Goal: Task Accomplishment & Management: Manage account settings

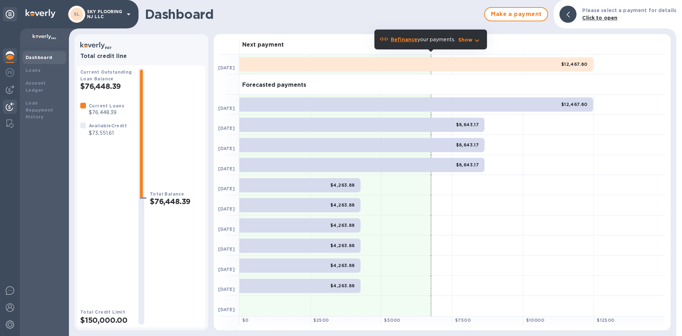
click at [14, 110] on img at bounding box center [10, 106] width 9 height 9
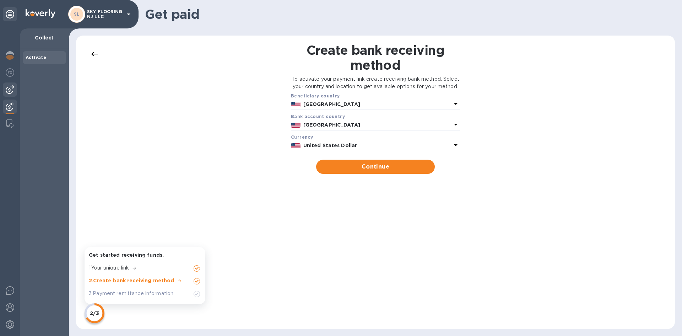
click at [9, 91] on img at bounding box center [10, 89] width 9 height 9
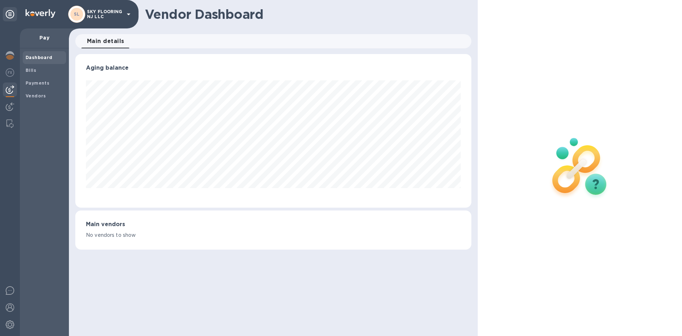
scroll to position [153, 396]
click at [32, 95] on b "Vendors" at bounding box center [36, 95] width 21 height 5
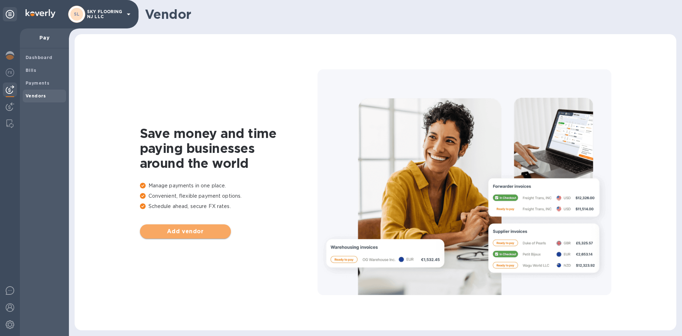
click at [189, 229] on span "Add vendor" at bounding box center [186, 231] width 80 height 9
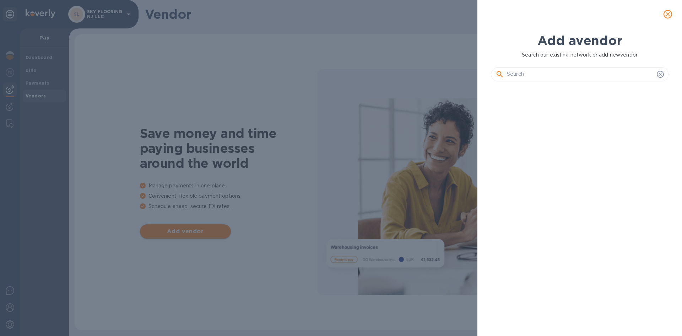
scroll to position [224, 180]
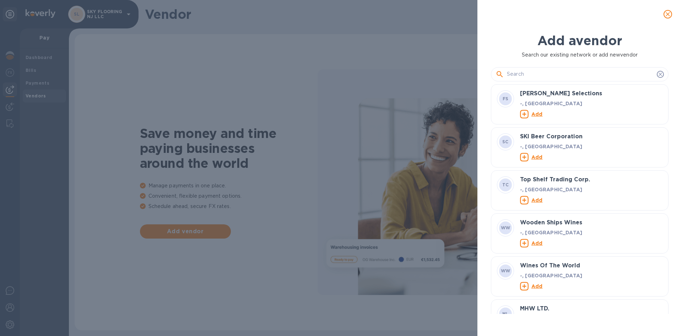
click at [500, 74] on icon at bounding box center [499, 74] width 9 height 9
click at [533, 71] on input "text" at bounding box center [580, 74] width 147 height 11
click at [541, 75] on input "text" at bounding box center [580, 74] width 147 height 11
paste input "DALAI NEW MATERIAL TECHNOLOGY ([GEOGRAPHIC_DATA]) CO., LTD."
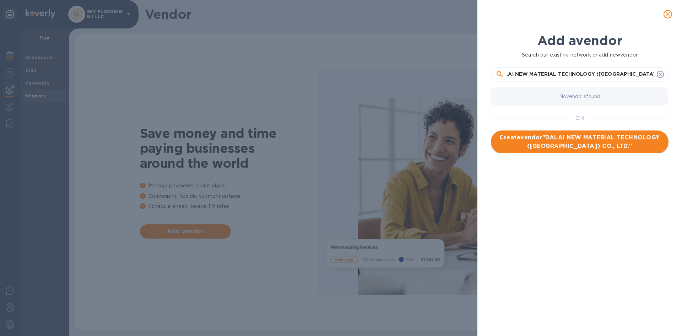
type input "DALAI NEW MATERIAL TECHNOLOGY ([GEOGRAPHIC_DATA]) CO., LTD."
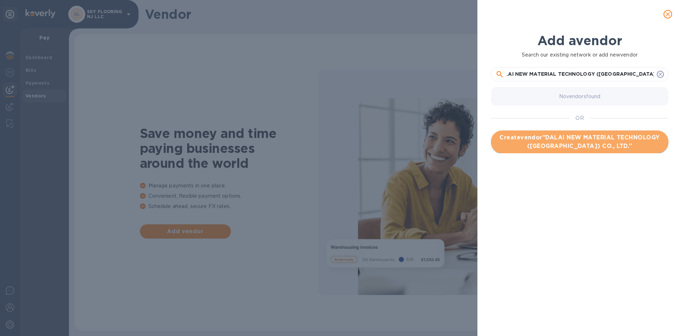
click at [564, 138] on span "Create vendor " DALAI NEW MATERIAL TECHNOLOGY ([GEOGRAPHIC_DATA]) CO., LTD. "" at bounding box center [580, 141] width 166 height 17
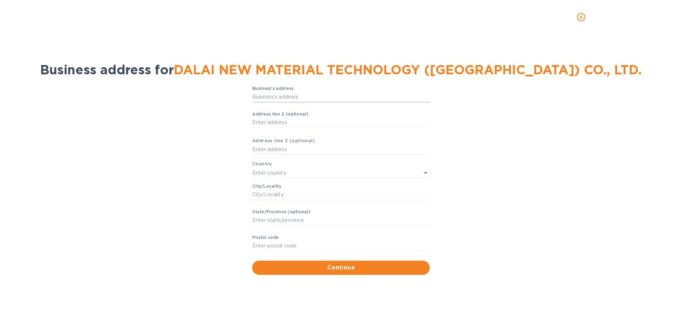
click at [319, 93] on input "Business’s аddress" at bounding box center [341, 97] width 178 height 11
click at [271, 96] on input "Business’s аddress" at bounding box center [341, 97] width 178 height 11
paste input "88/8 Moo 2,"
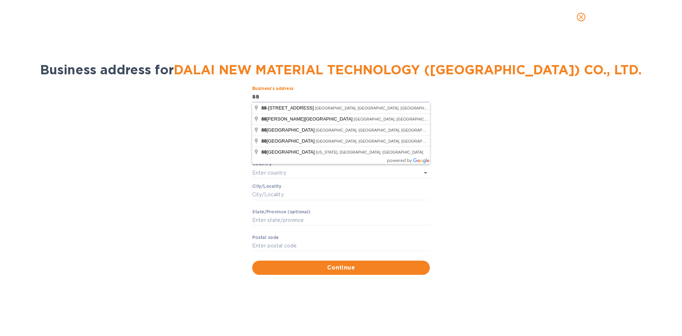
type input "8"
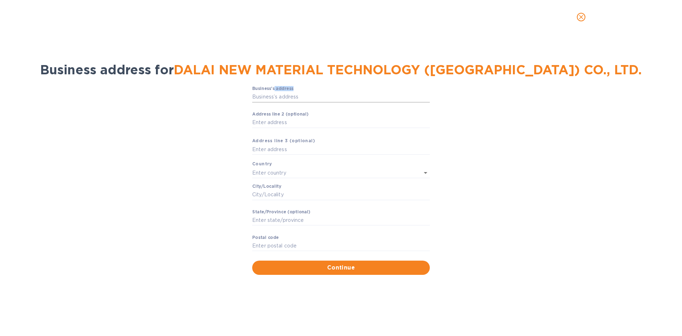
drag, startPoint x: 274, startPoint y: 91, endPoint x: 270, endPoint y: 99, distance: 8.7
click at [274, 91] on div "Business’s аddress ​" at bounding box center [341, 99] width 178 height 26
click at [270, 99] on input "Business’s аddress" at bounding box center [341, 97] width 178 height 11
type input "10 และ [STREET_ADDRESS]"
type input "[GEOGRAPHIC_DATA]"
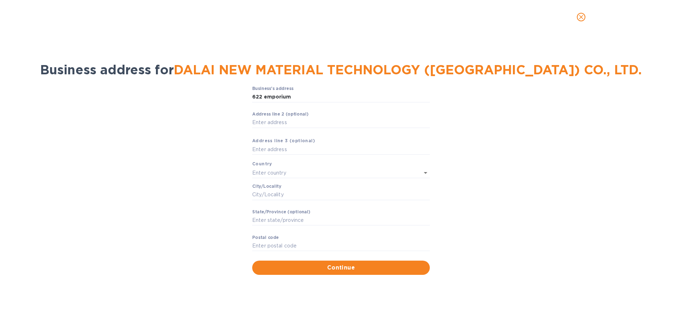
type input "Krung Thep Maha Nakhon"
type input "10110"
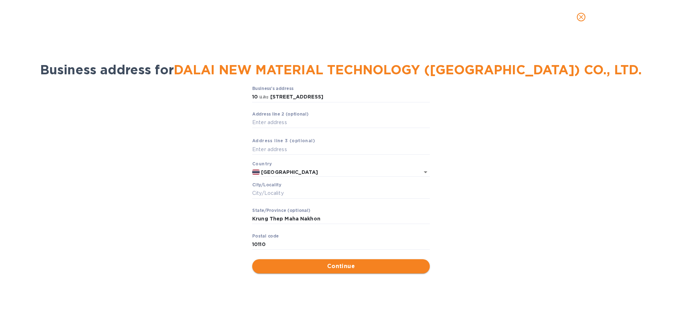
click at [326, 268] on span "Continue" at bounding box center [341, 266] width 166 height 9
click at [282, 192] on input "Сity/Locаlity" at bounding box center [341, 193] width 178 height 11
click at [301, 222] on input "Krung Thep Maha Nakhon" at bounding box center [341, 218] width 178 height 11
click at [304, 197] on input "Сity/Locаlity" at bounding box center [341, 193] width 178 height 11
paste input "[GEOGRAPHIC_DATA]"
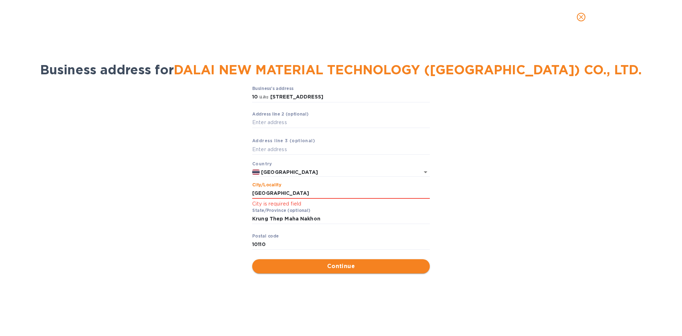
type input "[GEOGRAPHIC_DATA]"
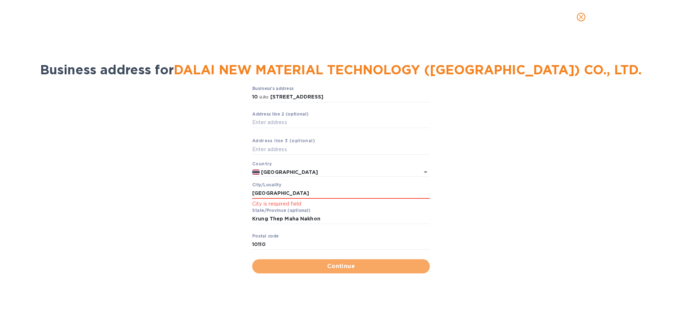
click at [273, 264] on span "Continue" at bounding box center [341, 266] width 166 height 9
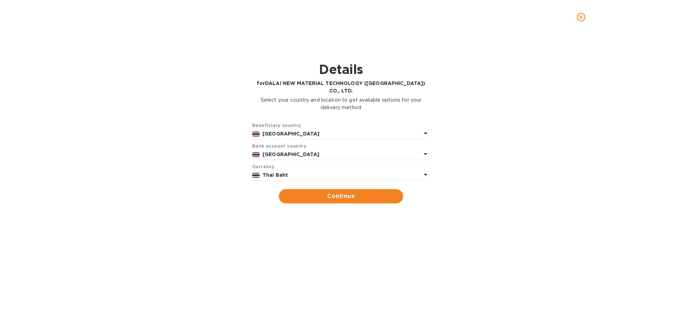
click at [292, 171] on p "Thai Baht" at bounding box center [341, 174] width 159 height 7
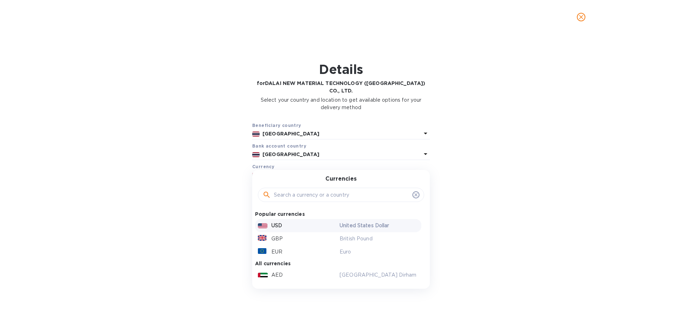
click at [277, 222] on p "USD" at bounding box center [276, 225] width 11 height 7
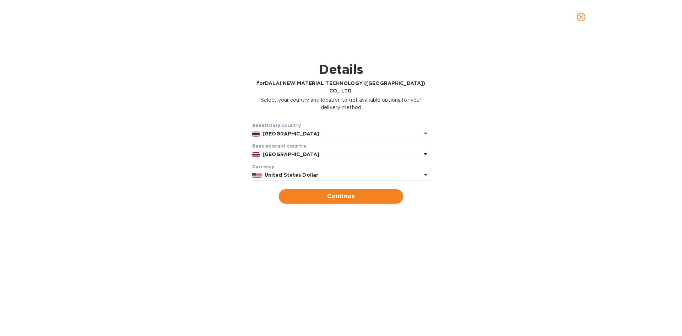
click at [329, 192] on span "Continue" at bounding box center [340, 196] width 113 height 9
type input "DALAI NEW MATERIAL TECHNOLOGY ([GEOGRAPHIC_DATA]) CO., LTD."
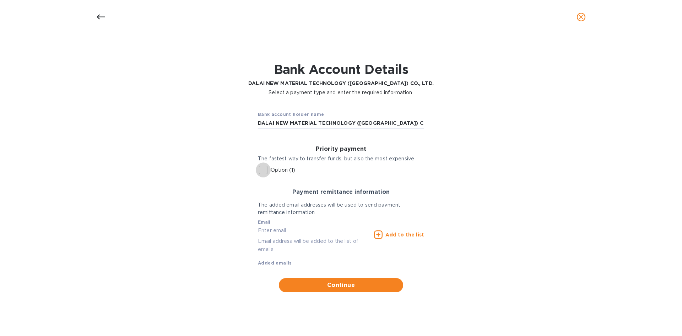
click at [260, 171] on input "Option (1)" at bounding box center [263, 169] width 15 height 15
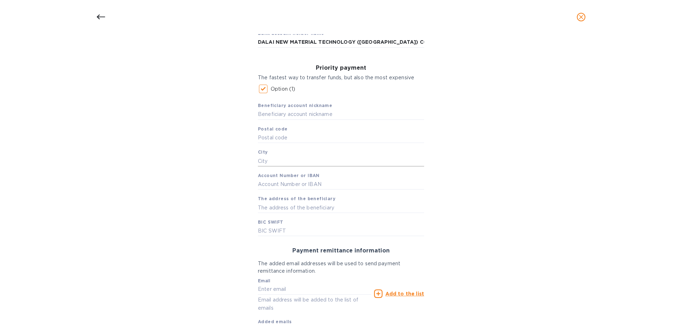
scroll to position [47, 0]
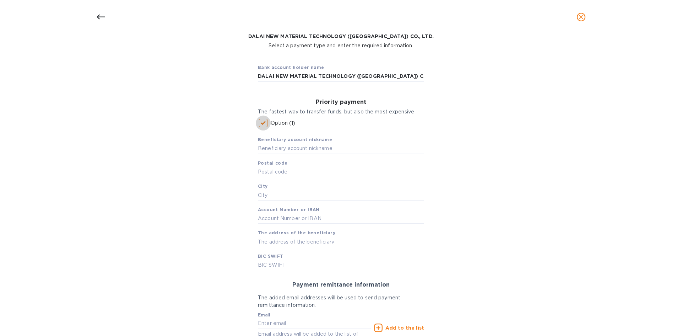
click at [258, 121] on input "Option (1)" at bounding box center [263, 122] width 15 height 15
checkbox input "false"
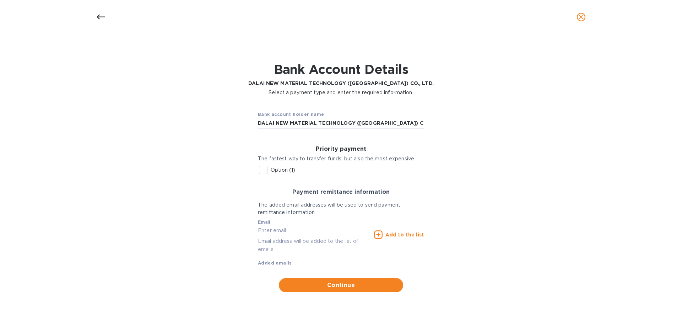
click at [314, 235] on input "text" at bounding box center [314, 230] width 113 height 11
type input "[EMAIL_ADDRESS][DOMAIN_NAME]"
type input "10977"
type input "[GEOGRAPHIC_DATA]"
type input "[STREET_ADDRESS][PERSON_NAME]"
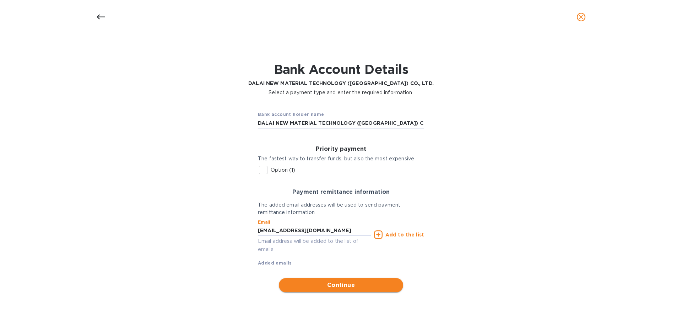
click at [319, 284] on span "Continue" at bounding box center [340, 285] width 113 height 9
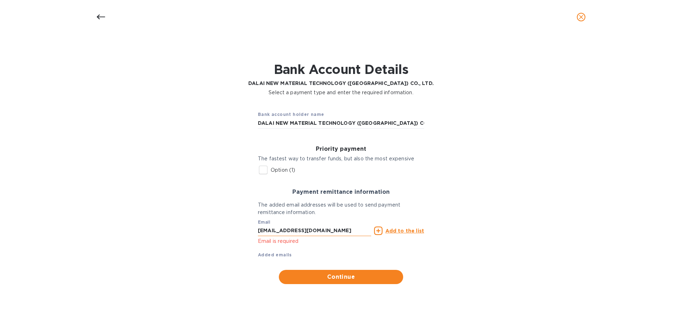
click at [353, 231] on input "[EMAIL_ADDRESS][DOMAIN_NAME]" at bounding box center [314, 230] width 113 height 11
click at [384, 275] on span "Continue" at bounding box center [340, 276] width 113 height 9
click at [340, 278] on span "Continue" at bounding box center [340, 276] width 113 height 9
click at [362, 228] on input "[EMAIL_ADDRESS][DOMAIN_NAME]" at bounding box center [314, 230] width 113 height 11
type input "[EMAIL_ADDRESS][DOMAIN_NAME]"
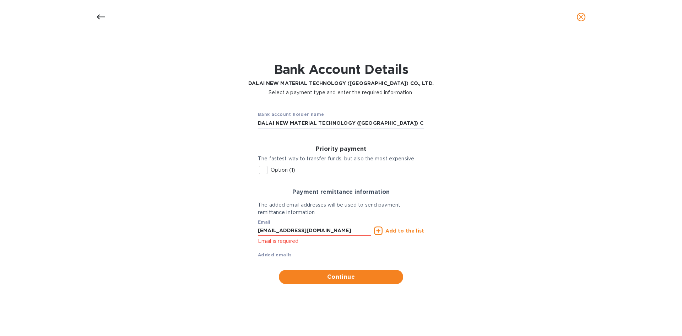
drag, startPoint x: 436, startPoint y: 264, endPoint x: 415, endPoint y: 263, distance: 21.0
click at [436, 265] on div "Bank account holder name DALAI NEW MATERIAL TECHNOLOGY ([GEOGRAPHIC_DATA]) CO.,…" at bounding box center [340, 195] width 663 height 188
click at [346, 273] on span "Continue" at bounding box center [340, 276] width 113 height 9
drag, startPoint x: 355, startPoint y: 230, endPoint x: 136, endPoint y: 219, distance: 219.8
click at [136, 219] on div "Bank account holder name DALAI NEW MATERIAL TECHNOLOGY ([GEOGRAPHIC_DATA]) CO.,…" at bounding box center [340, 195] width 663 height 188
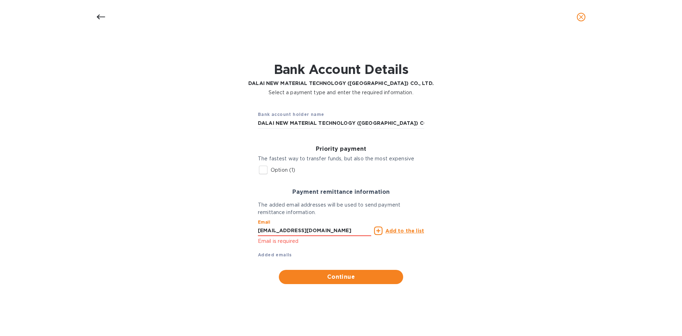
click at [390, 231] on u "Add to the list" at bounding box center [404, 231] width 39 height 6
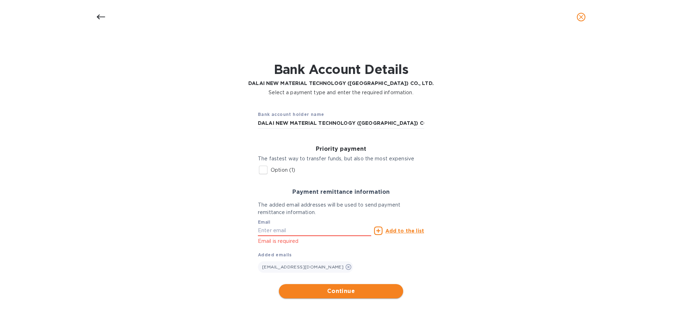
click at [368, 294] on span "Continue" at bounding box center [340, 291] width 113 height 9
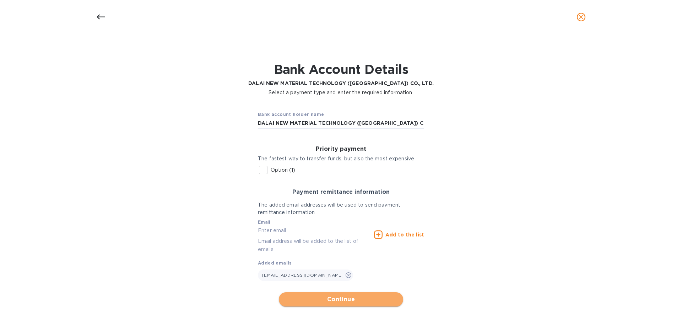
click at [358, 301] on span "Continue" at bounding box center [340, 299] width 113 height 9
click at [357, 300] on span "Continue" at bounding box center [340, 299] width 113 height 9
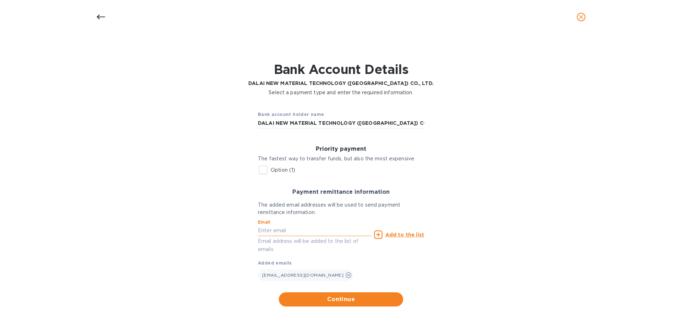
click at [307, 233] on input "text" at bounding box center [314, 230] width 113 height 11
click at [429, 249] on div "Payment remittance information The added email addresses will be used to send p…" at bounding box center [341, 234] width 178 height 103
click at [376, 297] on span "Continue" at bounding box center [340, 299] width 113 height 9
click at [266, 170] on input "Option (1)" at bounding box center [263, 169] width 15 height 15
checkbox input "true"
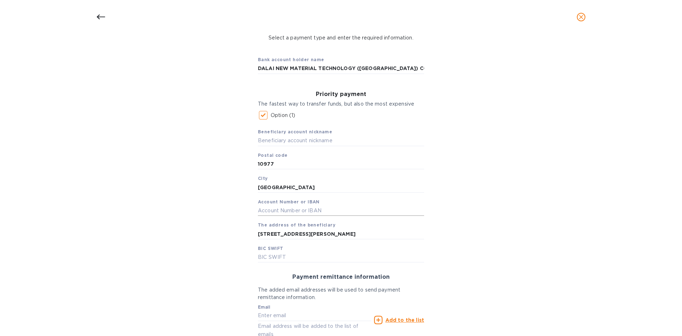
scroll to position [71, 0]
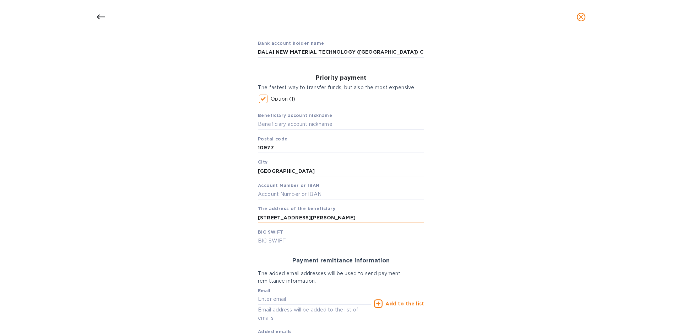
click at [336, 216] on input "[STREET_ADDRESS][PERSON_NAME]" at bounding box center [341, 217] width 166 height 11
drag, startPoint x: 336, startPoint y: 216, endPoint x: 60, endPoint y: 229, distance: 276.6
click at [60, 229] on div "Bank account holder name DALAI NEW MATERIAL TECHNOLOGY ([GEOGRAPHIC_DATA]) CO.,…" at bounding box center [340, 203] width 663 height 349
drag, startPoint x: 305, startPoint y: 173, endPoint x: 171, endPoint y: 167, distance: 133.7
click at [171, 167] on div "Bank account holder name DALAI NEW MATERIAL TECHNOLOGY ([GEOGRAPHIC_DATA]) CO.,…" at bounding box center [340, 203] width 663 height 349
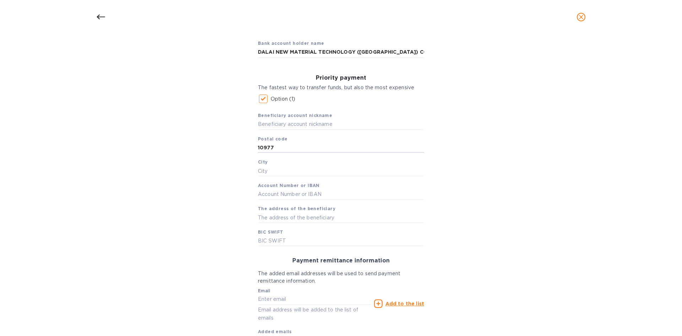
drag, startPoint x: 250, startPoint y: 150, endPoint x: 197, endPoint y: 149, distance: 52.6
click at [197, 149] on div "Bank account holder name DALAI NEW MATERIAL TECHNOLOGY ([GEOGRAPHIC_DATA]) CO.,…" at bounding box center [340, 203] width 663 height 349
click at [223, 162] on div "Bank account holder name DALAI NEW MATERIAL TECHNOLOGY ([GEOGRAPHIC_DATA]) CO.,…" at bounding box center [340, 203] width 663 height 349
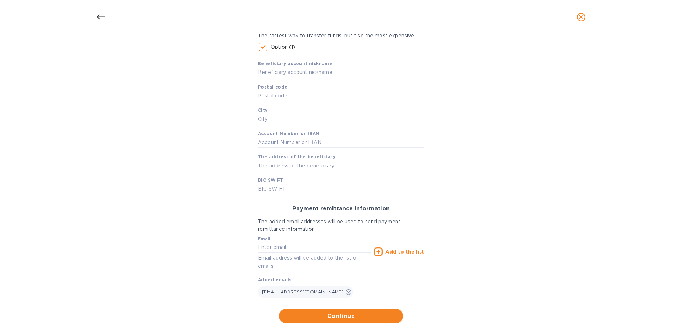
scroll to position [132, 0]
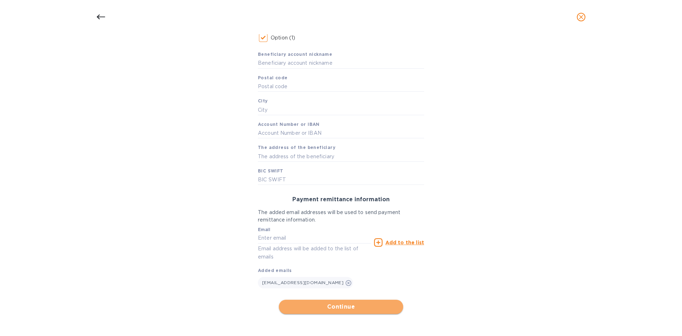
click at [338, 310] on span "Continue" at bounding box center [340, 306] width 113 height 9
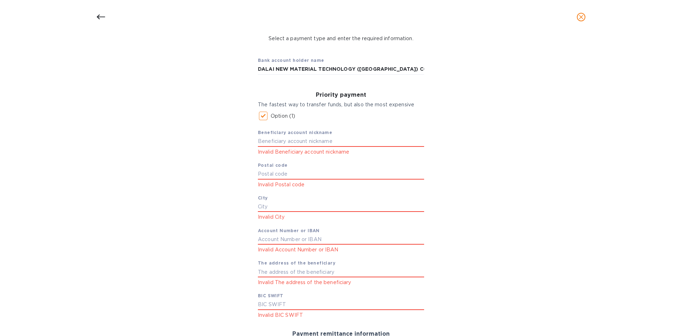
scroll to position [0, 0]
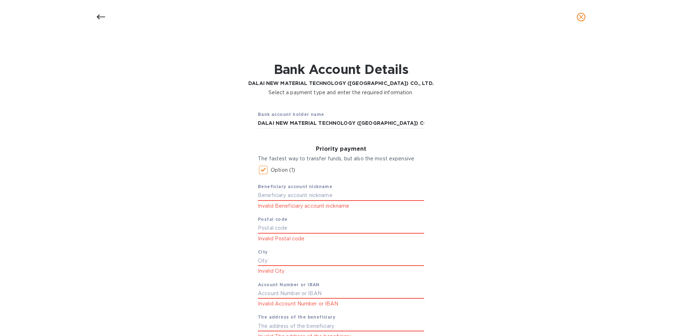
click at [261, 174] on input "Option (1)" at bounding box center [263, 169] width 15 height 15
checkbox input "false"
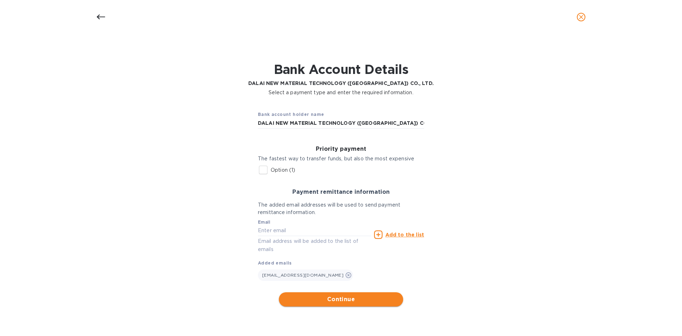
click at [340, 304] on button "Continue" at bounding box center [341, 299] width 124 height 14
click at [346, 276] on icon at bounding box center [349, 275] width 6 height 6
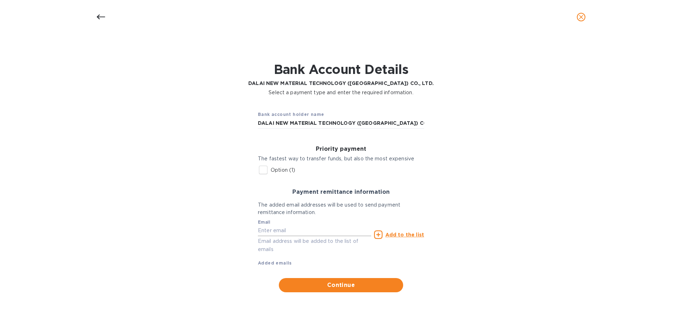
click at [299, 233] on input "text" at bounding box center [314, 230] width 113 height 11
type input "[EMAIL_ADDRESS][DOMAIN_NAME]"
click at [216, 270] on div "Bank account holder name DALAI NEW MATERIAL TECHNOLOGY ([GEOGRAPHIC_DATA]) CO.,…" at bounding box center [340, 199] width 663 height 196
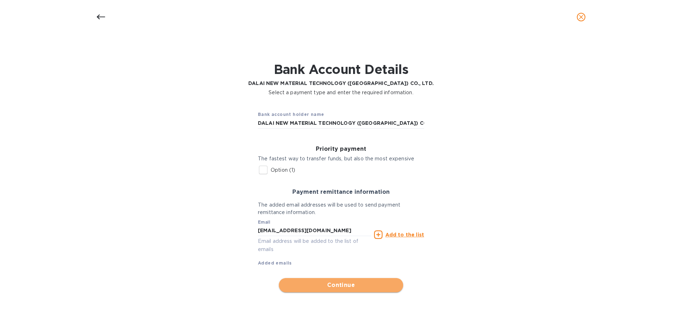
click at [313, 286] on span "Continue" at bounding box center [340, 285] width 113 height 9
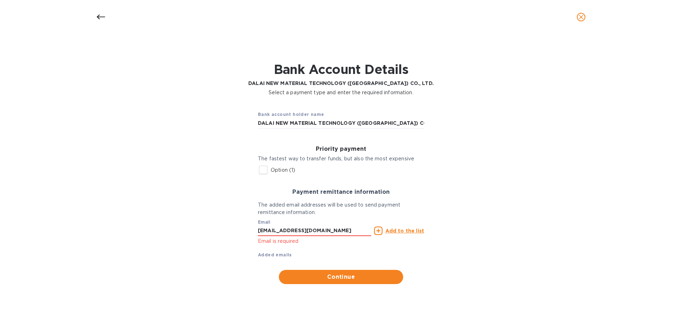
click at [394, 232] on u "Add to the list" at bounding box center [404, 231] width 39 height 6
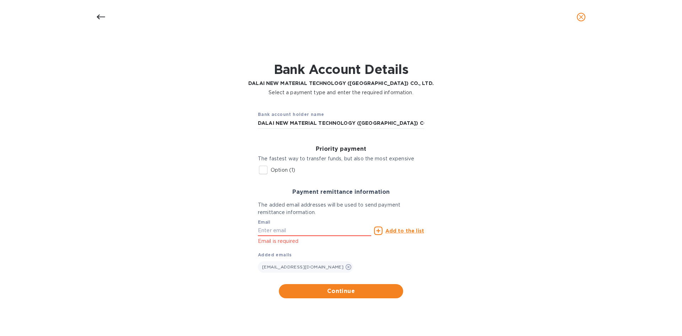
click at [267, 165] on input "Option (1)" at bounding box center [263, 169] width 15 height 15
checkbox input "true"
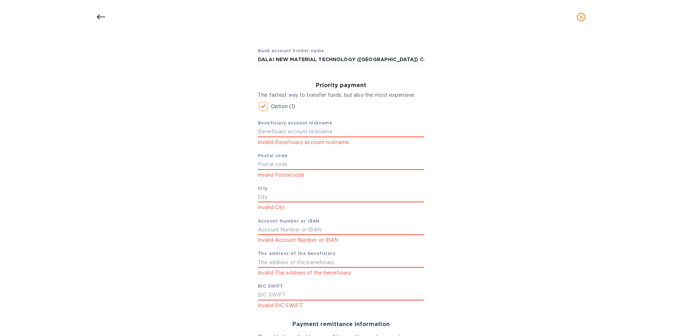
scroll to position [107, 0]
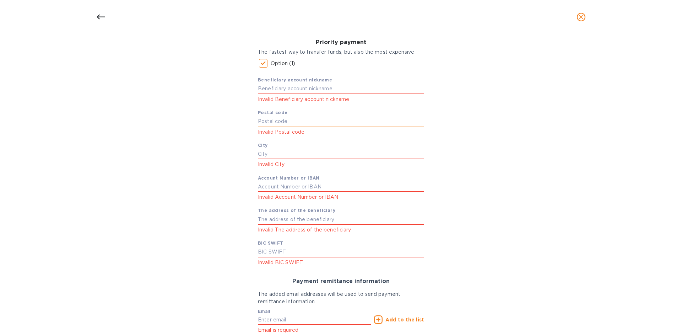
click at [315, 124] on input "text" at bounding box center [341, 121] width 166 height 11
paste input "10110,"
type input "10110,"
click at [328, 151] on input "text" at bounding box center [341, 154] width 166 height 11
paste input "[GEOGRAPHIC_DATA]"
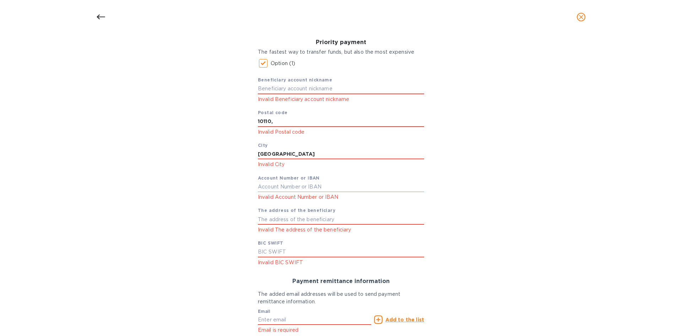
type input "[GEOGRAPHIC_DATA]"
click at [368, 189] on input "text" at bounding box center [341, 186] width 166 height 11
click at [324, 186] on input "text" at bounding box center [341, 186] width 166 height 11
paste input "5100295662"
type input "5100295662"
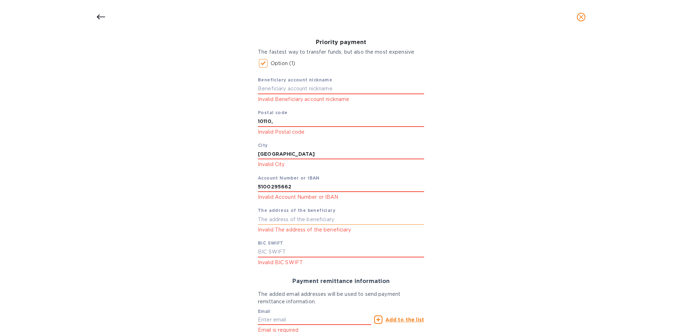
click at [276, 219] on input "text" at bounding box center [341, 219] width 166 height 11
paste input "[STREET_ADDRESS]"
click at [418, 221] on input "[STREET_ADDRESS]" at bounding box center [341, 219] width 166 height 11
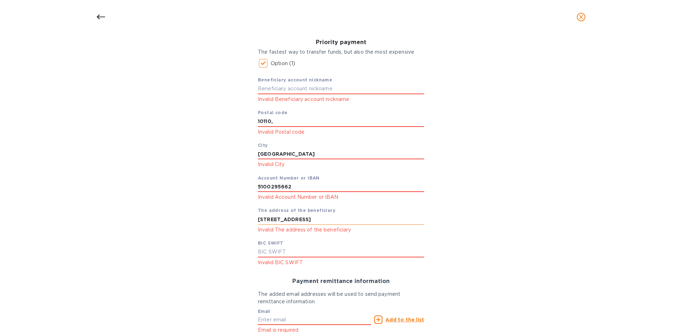
click at [421, 219] on input "[STREET_ADDRESS]" at bounding box center [341, 219] width 166 height 11
drag, startPoint x: 260, startPoint y: 220, endPoint x: 992, endPoint y: 249, distance: 731.9
click at [682, 249] on html "SL SKY FLOORING NJ LLC Pay Dashboard Bills Payments Vendors Vendors ​ Add vendo…" at bounding box center [341, 168] width 682 height 336
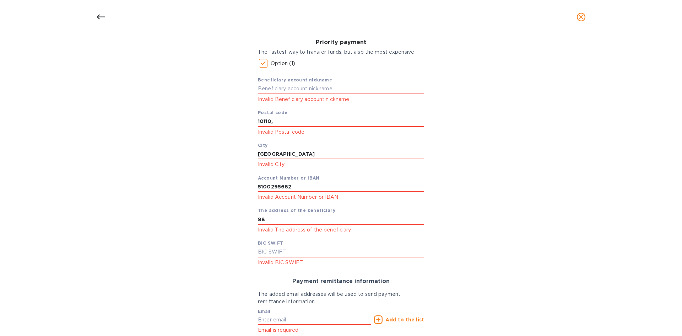
type input "8"
paste input "[STREET_ADDRESS]"
type input "[STREET_ADDRESS]"
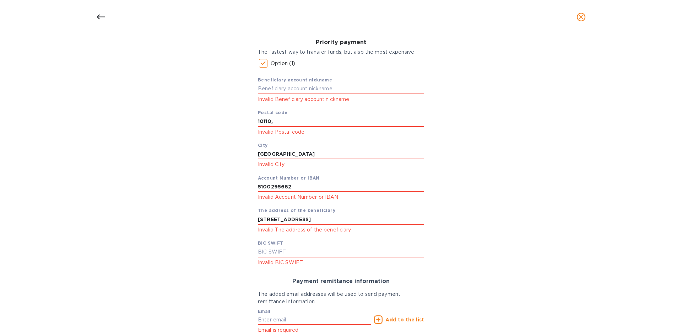
click at [328, 264] on p "Invalid BIC SWIFT" at bounding box center [341, 262] width 166 height 8
click at [326, 258] on p "Invalid BIC SWIFT" at bounding box center [341, 262] width 166 height 8
click at [326, 254] on input "text" at bounding box center [341, 251] width 166 height 11
paste input "[SWIFT_CODE]"
type input "[SWIFT_CODE]"
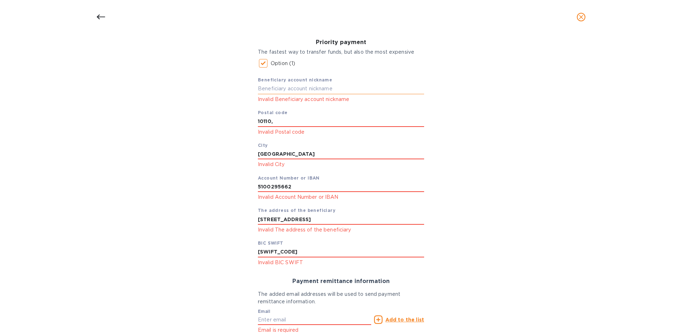
click at [352, 88] on input "text" at bounding box center [341, 88] width 166 height 11
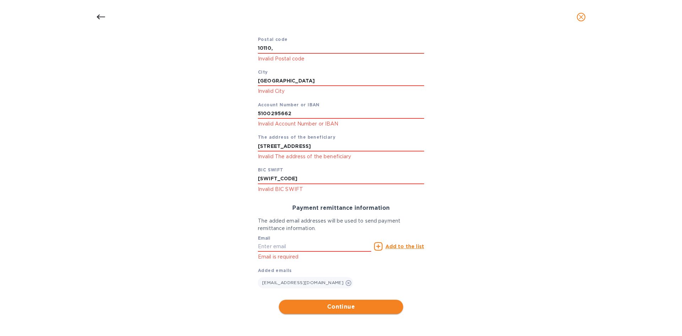
type input "[PERSON_NAME]"
click at [383, 308] on span "Continue" at bounding box center [340, 306] width 113 height 9
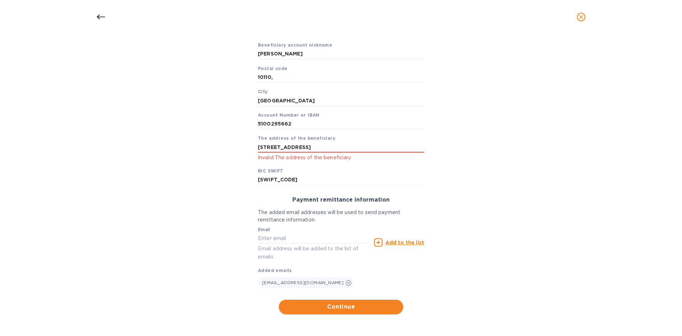
scroll to position [141, 0]
click at [307, 153] on div "[STREET_ADDRESS] Invalid The address of the beneficiary" at bounding box center [341, 152] width 166 height 20
click at [308, 146] on input "[STREET_ADDRESS]" at bounding box center [341, 147] width 166 height 11
click at [291, 144] on input "[STREET_ADDRESS]" at bounding box center [341, 147] width 166 height 11
drag, startPoint x: 282, startPoint y: 145, endPoint x: 235, endPoint y: 145, distance: 47.2
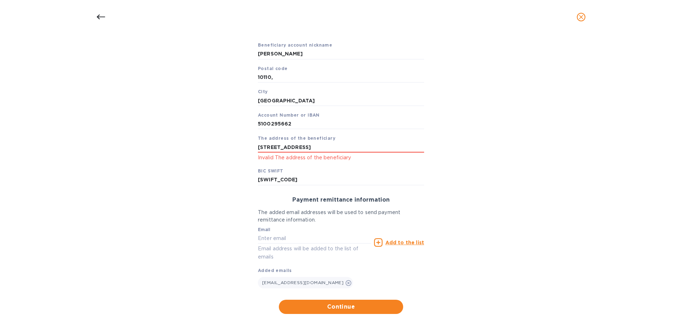
click at [235, 145] on div "Bank account holder name DALAI NEW MATERIAL TECHNOLOGY ([GEOGRAPHIC_DATA]) CO.,…" at bounding box center [340, 138] width 663 height 359
click at [293, 143] on input "[STREET_ADDRESS]" at bounding box center [341, 147] width 166 height 11
click at [301, 147] on input "[STREET_ADDRESS]" at bounding box center [341, 147] width 166 height 11
click at [352, 149] on input "[STREET_ADDRESS]" at bounding box center [341, 147] width 166 height 11
drag, startPoint x: 329, startPoint y: 147, endPoint x: 347, endPoint y: 149, distance: 18.6
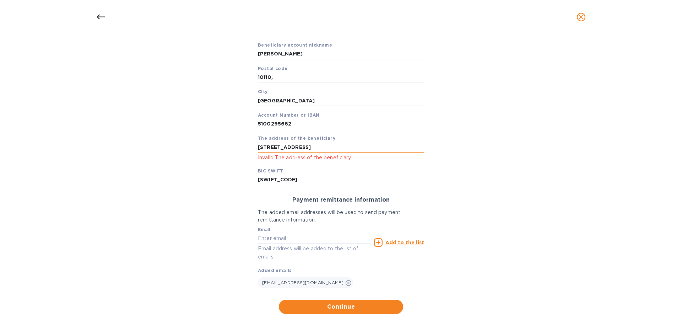
click at [347, 149] on input "[STREET_ADDRESS]" at bounding box center [341, 147] width 166 height 11
drag, startPoint x: 268, startPoint y: 147, endPoint x: 240, endPoint y: 147, distance: 27.7
click at [240, 147] on div "Bank account holder name DALAI NEW MATERIAL TECHNOLOGY ([GEOGRAPHIC_DATA]) CO.,…" at bounding box center [340, 138] width 663 height 359
type input "Emporium Tower, [STREET_ADDRESS]"
click at [368, 303] on span "Continue" at bounding box center [340, 306] width 113 height 9
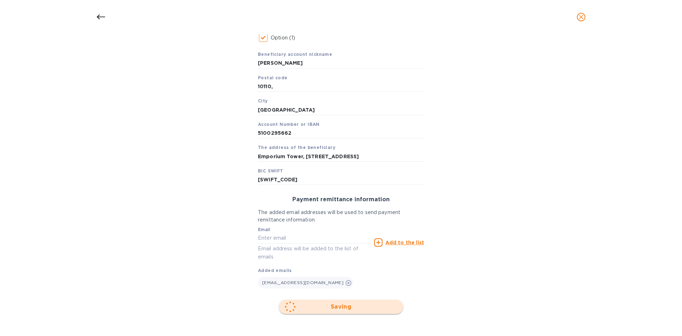
scroll to position [47, 0]
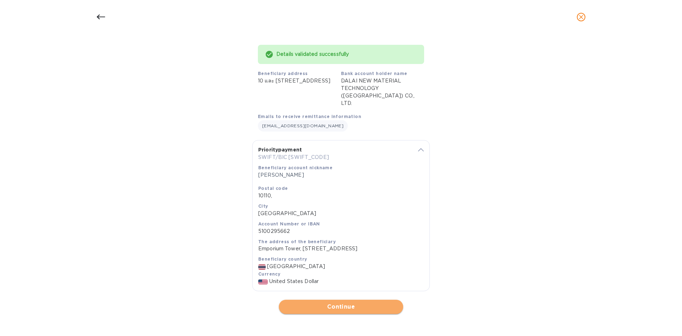
click at [386, 311] on button "Continue" at bounding box center [341, 306] width 124 height 14
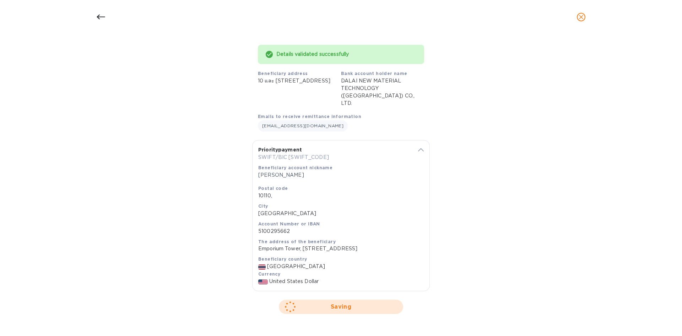
scroll to position [0, 0]
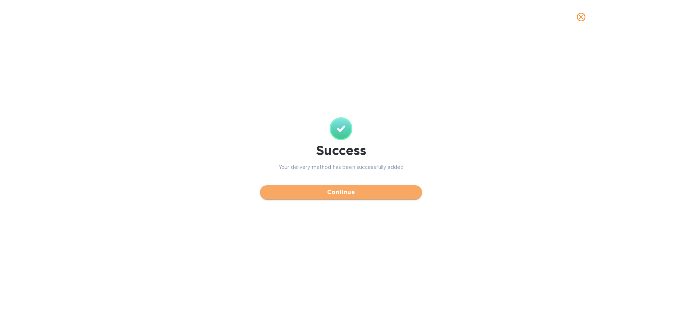
click at [295, 186] on button "Continue" at bounding box center [341, 192] width 162 height 14
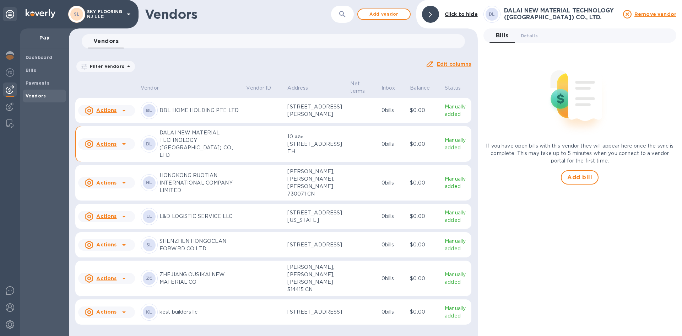
click at [208, 157] on p "DALAI NEW MATERIAL TECHNOLOGY ([GEOGRAPHIC_DATA]) CO., LTD." at bounding box center [199, 144] width 81 height 30
click at [338, 150] on td "10 และ [STREET_ADDRESS] TH" at bounding box center [315, 144] width 63 height 36
click at [181, 146] on p "DALAI NEW MATERIAL TECHNOLOGY ([GEOGRAPHIC_DATA]) CO., LTD." at bounding box center [199, 144] width 81 height 30
click at [143, 152] on div "DL" at bounding box center [149, 143] width 17 height 17
click at [111, 147] on u "Actions" at bounding box center [106, 144] width 20 height 6
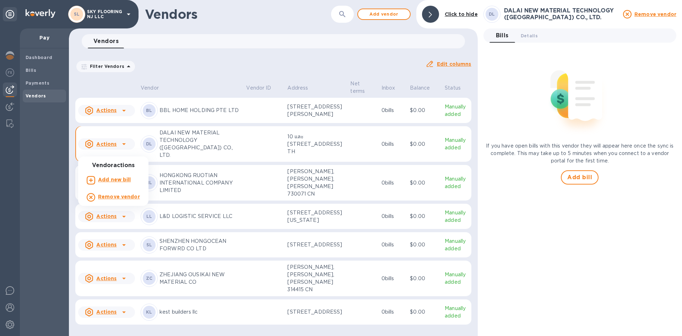
click at [151, 150] on div at bounding box center [341, 168] width 682 height 336
click at [531, 37] on span "Details 0" at bounding box center [529, 35] width 17 height 7
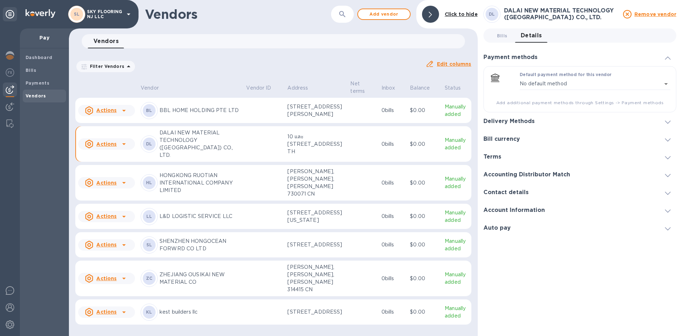
click at [527, 194] on h3 "Contact details" at bounding box center [505, 192] width 45 height 7
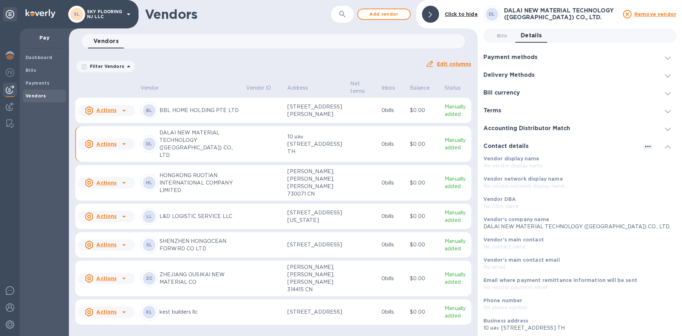
click at [509, 144] on h3 "Contact details" at bounding box center [505, 146] width 45 height 7
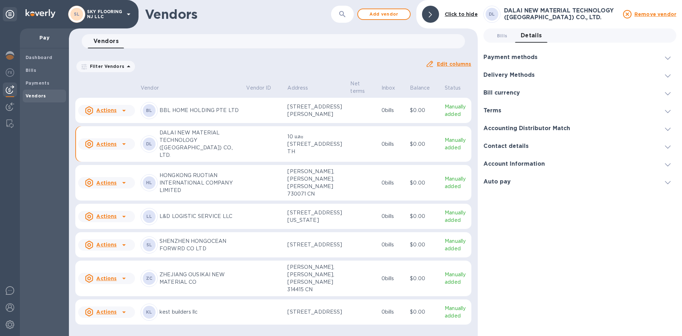
click at [519, 163] on h3 "Account Information" at bounding box center [513, 164] width 61 height 7
click at [645, 166] on icon "button" at bounding box center [648, 164] width 9 height 9
click at [646, 165] on div at bounding box center [341, 168] width 682 height 336
click at [34, 68] on b "Bills" at bounding box center [31, 69] width 11 height 5
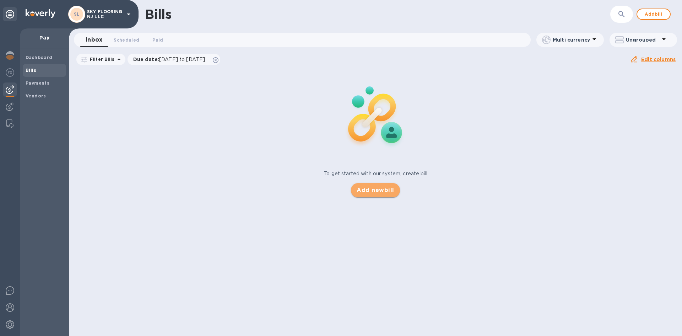
click at [383, 195] on button "Add new bill" at bounding box center [375, 190] width 49 height 14
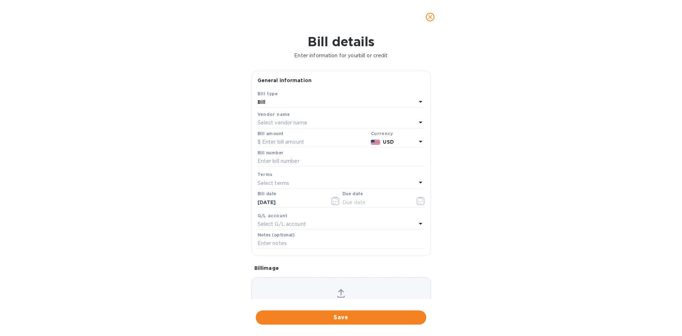
click at [298, 126] on p "Select vendor name" at bounding box center [282, 122] width 50 height 7
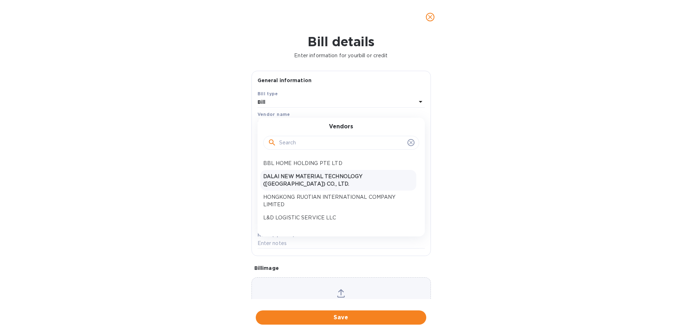
click at [313, 177] on p "DALAI NEW MATERIAL TECHNOLOGY ([GEOGRAPHIC_DATA]) CO., LTD." at bounding box center [338, 180] width 150 height 15
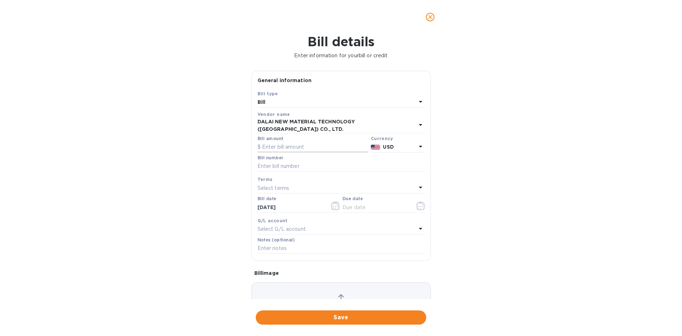
click at [290, 142] on input "text" at bounding box center [312, 147] width 110 height 11
type input "70,000"
click at [302, 168] on input "text" at bounding box center [340, 166] width 167 height 11
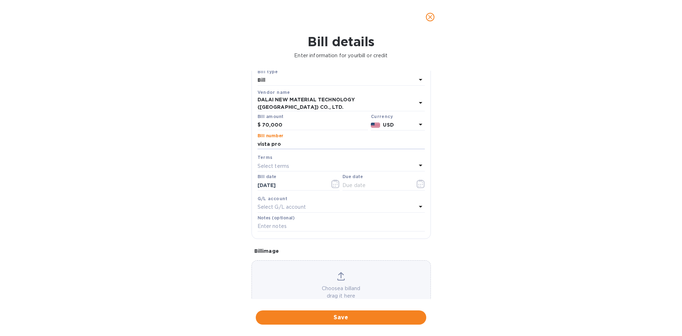
scroll to position [43, 0]
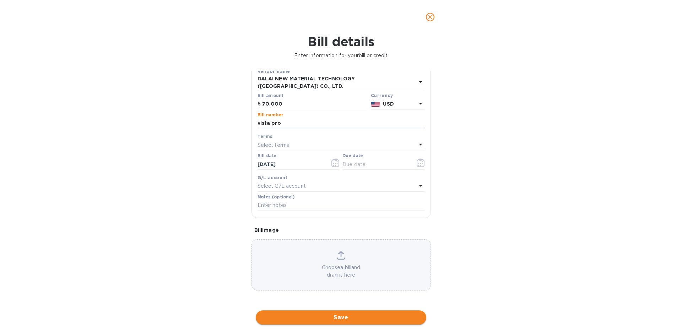
type input "vista pro"
click at [338, 315] on span "Save" at bounding box center [340, 317] width 159 height 9
click at [417, 162] on icon "button" at bounding box center [421, 162] width 8 height 9
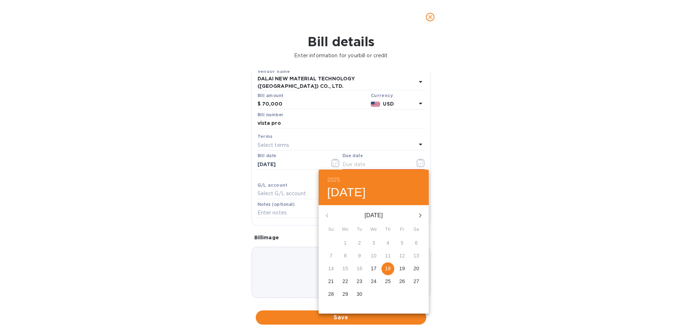
click at [389, 270] on p "18" at bounding box center [388, 268] width 6 height 7
type input "[DATE]"
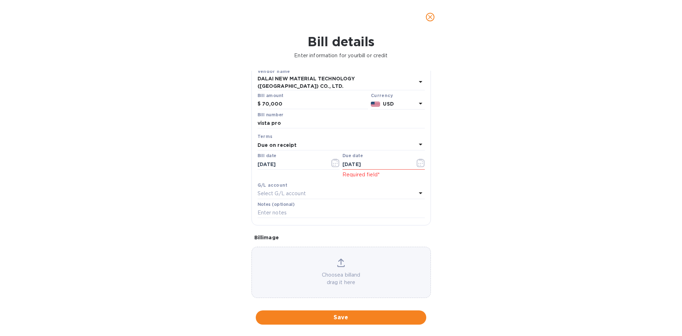
click at [357, 318] on span "Save" at bounding box center [340, 317] width 159 height 9
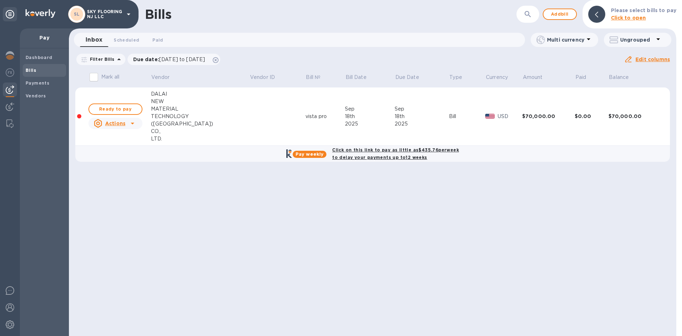
click at [373, 158] on b "Click on this link to pay as little as $435.76 per week to delay your payments …" at bounding box center [395, 153] width 127 height 13
checkbox input "true"
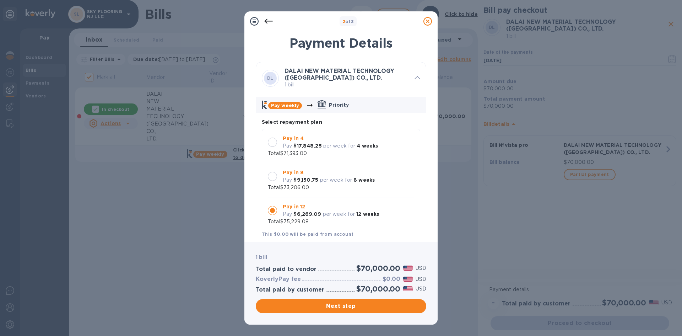
scroll to position [7, 0]
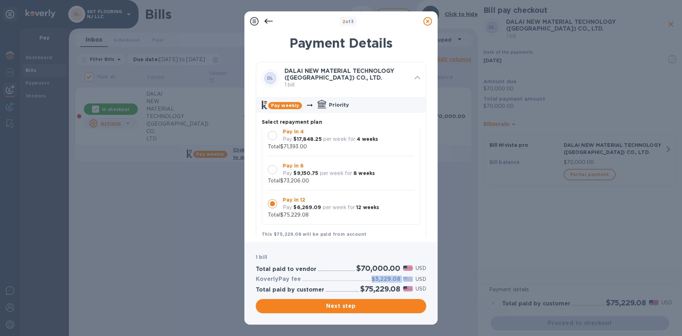
drag, startPoint x: 372, startPoint y: 279, endPoint x: 403, endPoint y: 279, distance: 30.5
click at [403, 279] on div "$5,229.08 USD" at bounding box center [399, 279] width 58 height 10
click at [272, 172] on div at bounding box center [272, 169] width 9 height 9
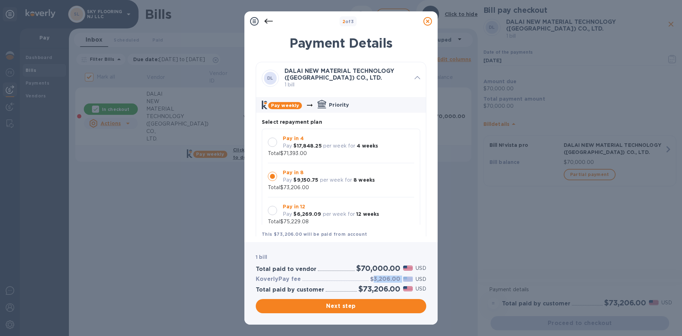
drag, startPoint x: 373, startPoint y: 278, endPoint x: 406, endPoint y: 277, distance: 33.0
click at [406, 277] on div "$3,206.00 USD" at bounding box center [398, 279] width 59 height 10
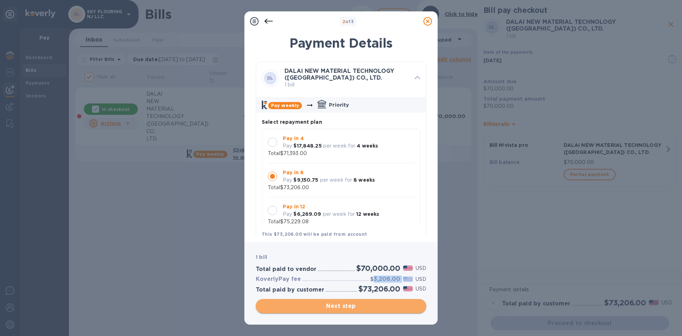
click at [339, 304] on span "Next step" at bounding box center [340, 306] width 159 height 9
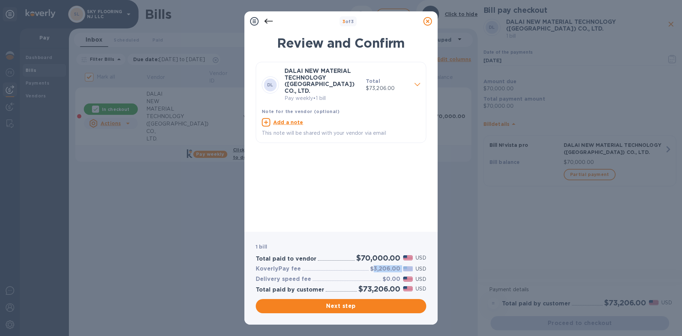
click at [418, 84] on span at bounding box center [417, 84] width 6 height 7
drag, startPoint x: 427, startPoint y: 105, endPoint x: 427, endPoint y: 110, distance: 5.7
click at [427, 110] on div "Review and Confirm DL DALAI NEW MATERIAL TECHNOLOGY ([GEOGRAPHIC_DATA]) CO., LT…" at bounding box center [340, 129] width 193 height 205
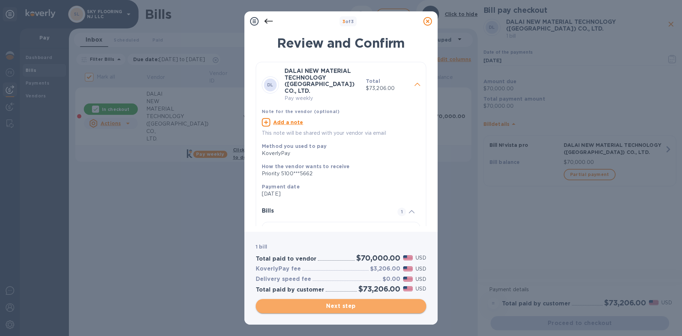
click at [348, 309] on span "Next step" at bounding box center [340, 306] width 159 height 9
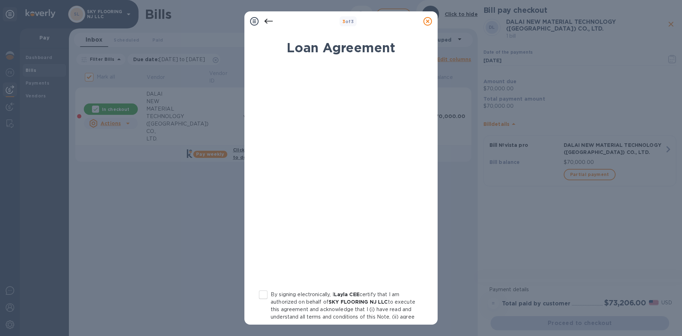
click at [265, 291] on input "By signing electronically, I Layla CEE certify that I am authorized on behalf o…" at bounding box center [263, 294] width 15 height 15
checkbox input "true"
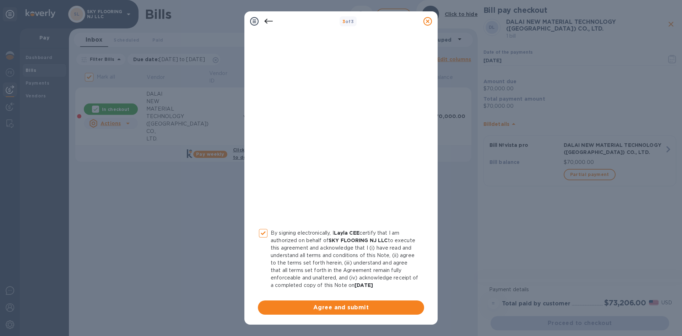
scroll to position [69, 0]
click at [324, 303] on span "Agree and submit" at bounding box center [341, 307] width 155 height 9
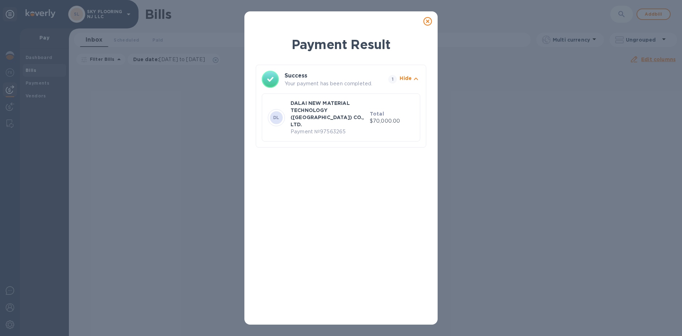
click at [429, 20] on icon at bounding box center [427, 21] width 9 height 9
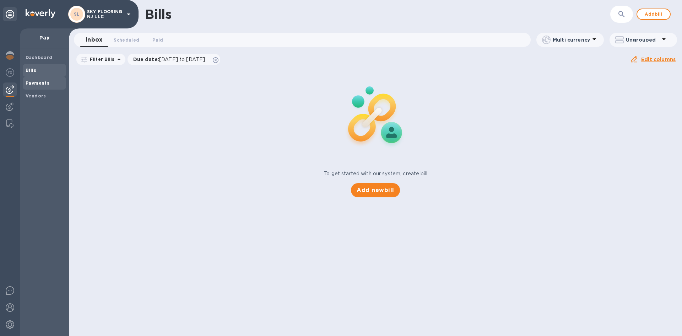
click at [29, 86] on span "Payments" at bounding box center [38, 83] width 24 height 7
